Goal: Task Accomplishment & Management: Manage account settings

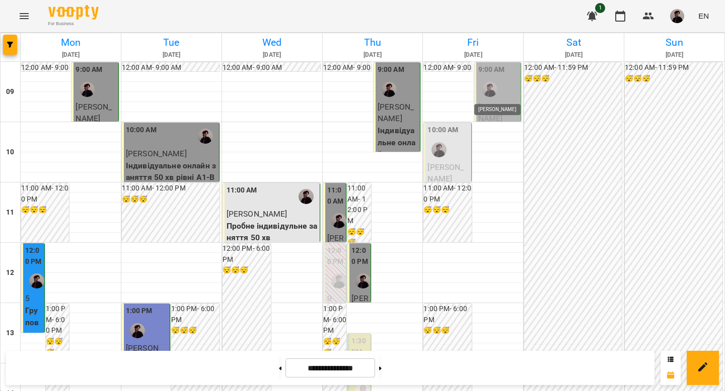
click at [488, 94] on img "Аліса" at bounding box center [489, 89] width 15 height 15
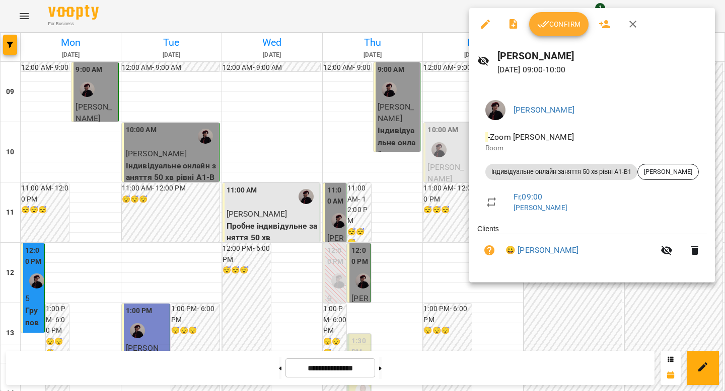
click at [553, 25] on span "Confirm" at bounding box center [558, 24] width 43 height 12
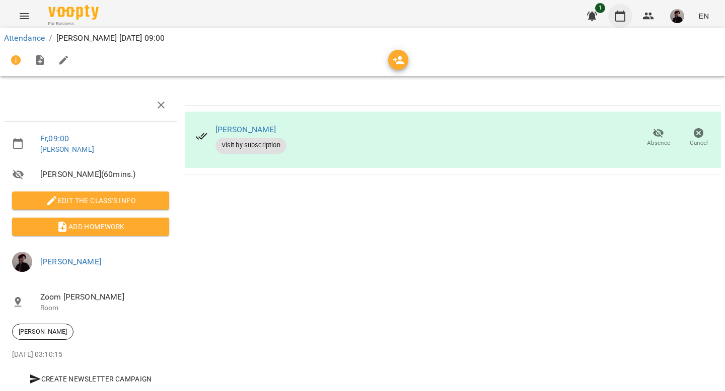
click at [622, 18] on icon "button" at bounding box center [620, 16] width 12 height 12
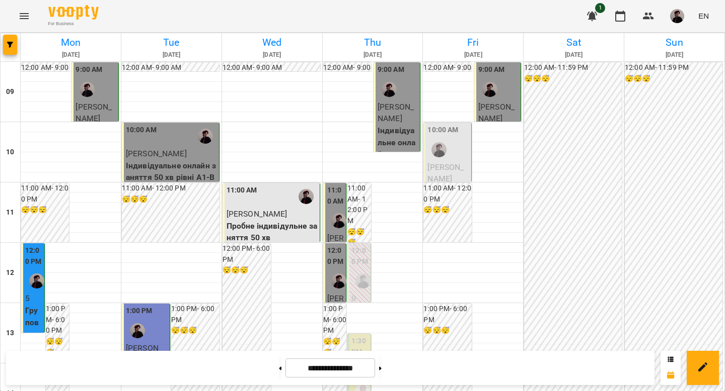
click at [453, 155] on div "10:00 AM" at bounding box center [447, 143] width 41 height 37
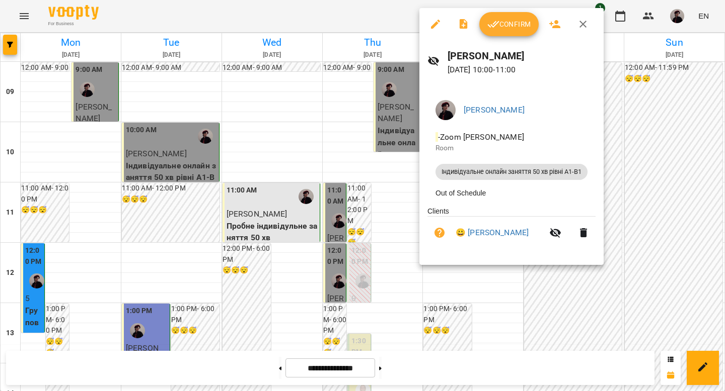
click at [663, 172] on div at bounding box center [362, 195] width 725 height 391
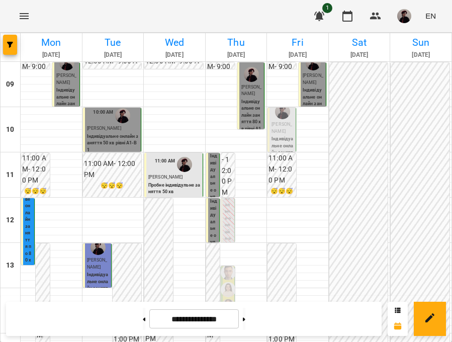
click at [281, 136] on p "Індивідуальне онлайн заняття 50 хв рівні А1-В1" at bounding box center [283, 153] width 22 height 34
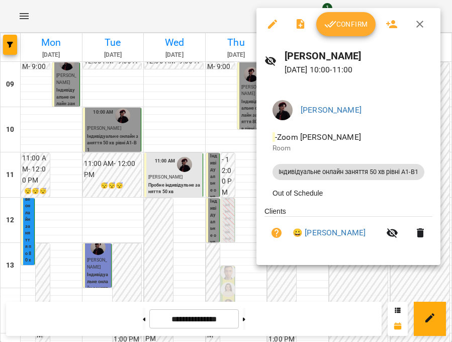
click at [318, 274] on div at bounding box center [226, 171] width 452 height 342
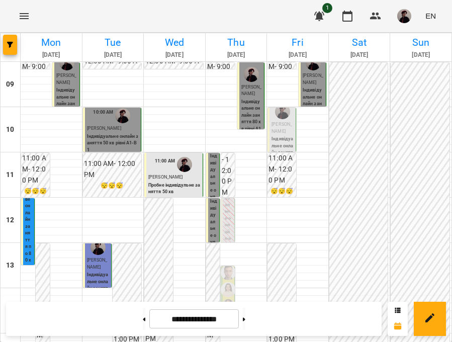
click at [284, 125] on p "[PERSON_NAME]" at bounding box center [283, 128] width 22 height 14
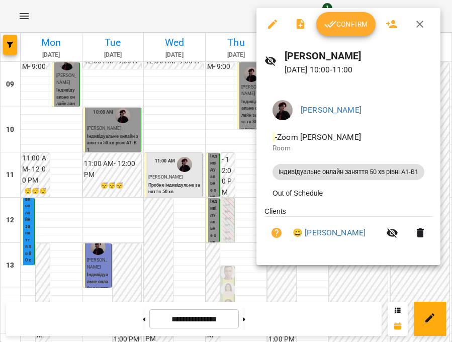
click at [352, 283] on div at bounding box center [226, 171] width 452 height 342
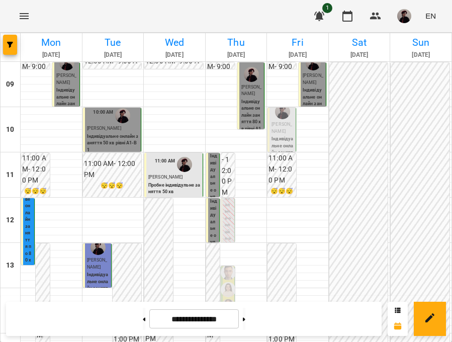
click at [281, 130] on p "[PERSON_NAME]" at bounding box center [283, 128] width 22 height 14
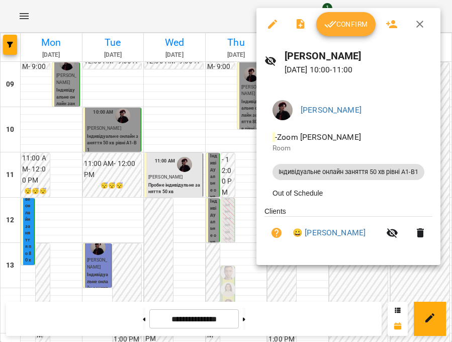
click at [335, 279] on div at bounding box center [226, 171] width 452 height 342
